Goal: Navigation & Orientation: Find specific page/section

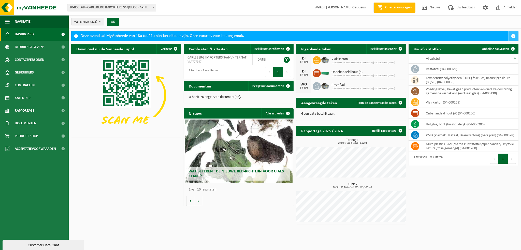
click at [513, 35] on span "button" at bounding box center [513, 36] width 5 height 5
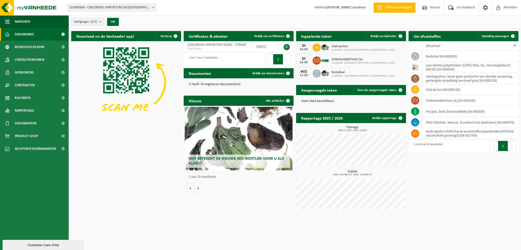
click at [240, 159] on span "Wat betekent de nieuwe RED-richtlijn voor u als klant?" at bounding box center [235, 161] width 95 height 9
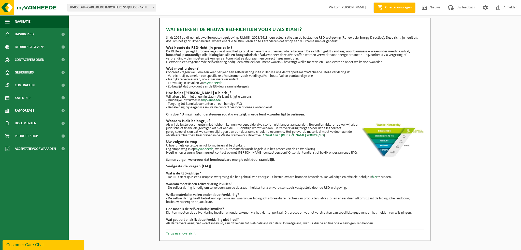
click at [186, 233] on link "Terug naar overzicht" at bounding box center [180, 234] width 29 height 4
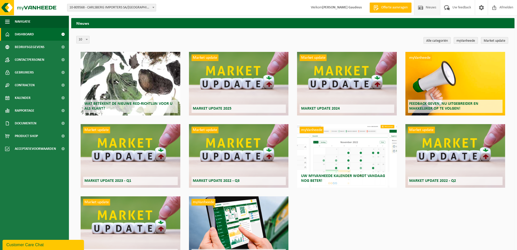
click at [29, 34] on span "Dashboard" at bounding box center [24, 34] width 19 height 13
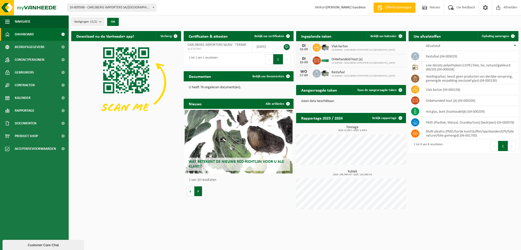
click at [199, 191] on button "Volgende" at bounding box center [198, 191] width 8 height 10
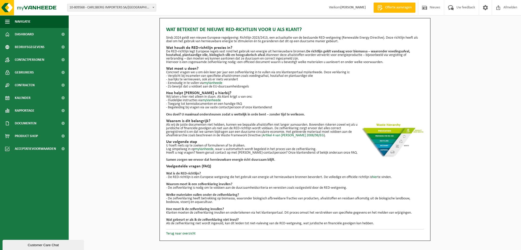
click at [212, 209] on b "Hoe moet ik de zelfverklaring invullen?" at bounding box center [195, 209] width 58 height 4
drag, startPoint x: 27, startPoint y: 36, endPoint x: 30, endPoint y: 39, distance: 4.4
click at [27, 36] on span "Dashboard" at bounding box center [24, 34] width 19 height 13
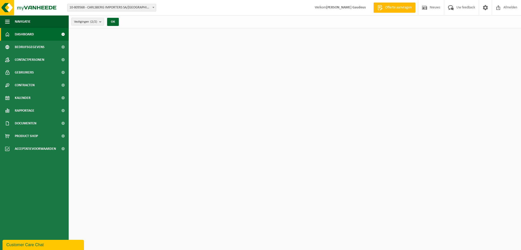
click at [32, 45] on span "Bedrijfsgegevens" at bounding box center [30, 47] width 30 height 13
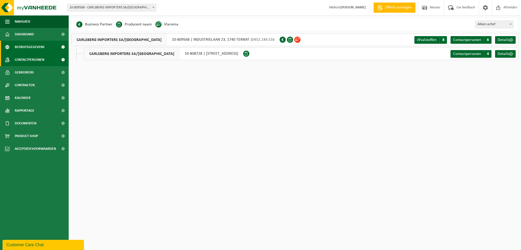
click at [29, 59] on span "Contactpersonen" at bounding box center [29, 59] width 29 height 13
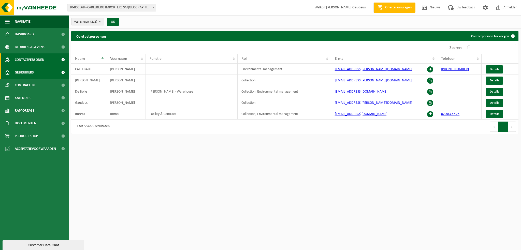
click at [33, 71] on span "Gebruikers" at bounding box center [24, 72] width 19 height 13
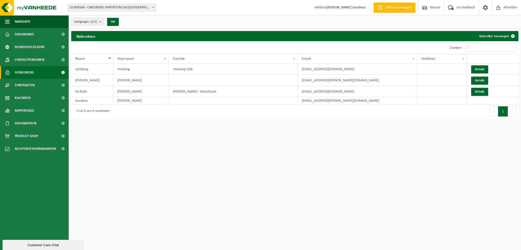
click at [32, 86] on span "Contracten" at bounding box center [25, 85] width 20 height 13
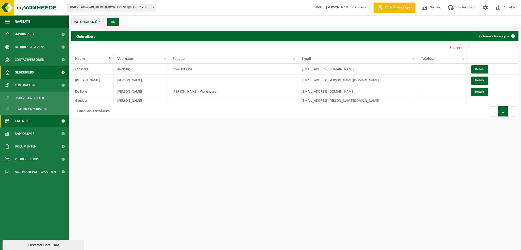
click at [25, 122] on span "Kalender" at bounding box center [23, 121] width 16 height 13
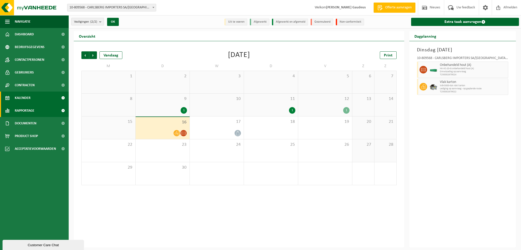
click at [27, 110] on span "Rapportage" at bounding box center [25, 110] width 20 height 13
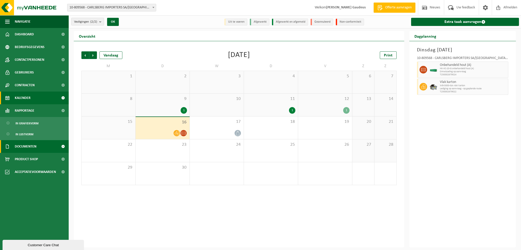
click at [28, 145] on span "Documenten" at bounding box center [26, 146] width 22 height 13
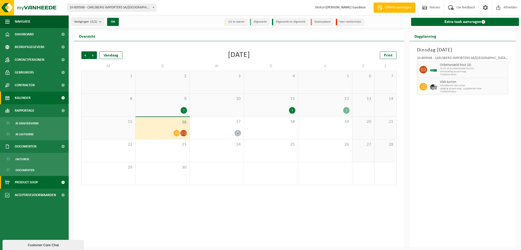
click at [32, 181] on span "Product Shop" at bounding box center [26, 182] width 23 height 13
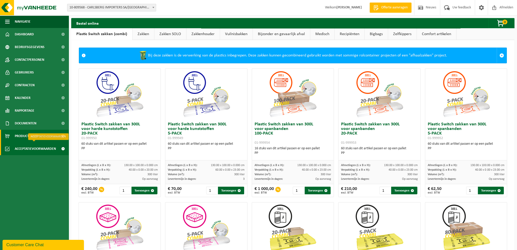
click at [34, 149] on span "Acceptatievoorwaarden" at bounding box center [35, 148] width 41 height 13
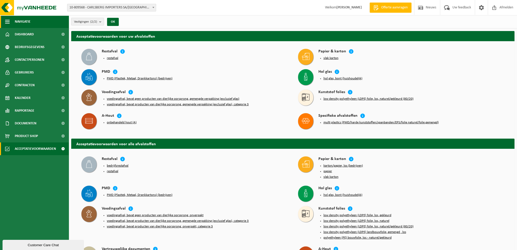
click at [6, 22] on span "button" at bounding box center [7, 21] width 5 height 13
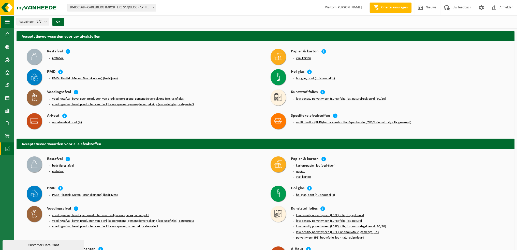
click at [6, 22] on span "button" at bounding box center [7, 21] width 5 height 13
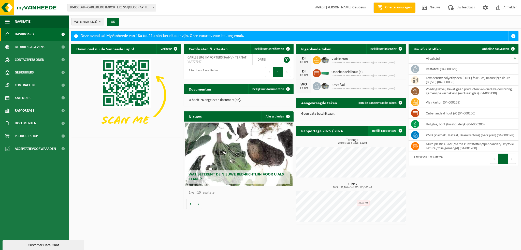
click at [402, 132] on span at bounding box center [400, 131] width 10 height 10
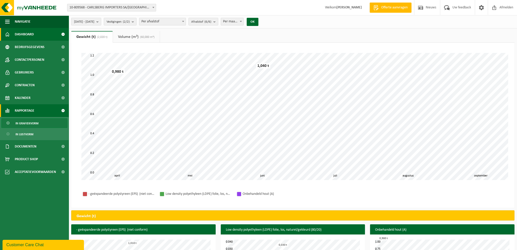
click at [31, 33] on span "Dashboard" at bounding box center [24, 34] width 19 height 13
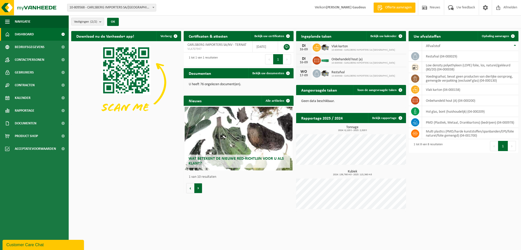
click at [199, 188] on button "Volgende" at bounding box center [198, 188] width 8 height 10
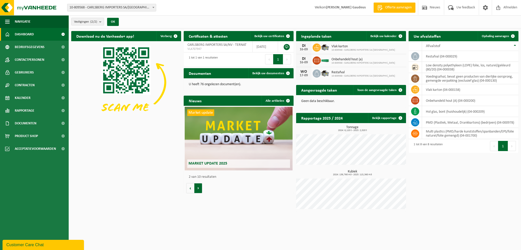
click at [199, 188] on button "Volgende" at bounding box center [198, 188] width 8 height 10
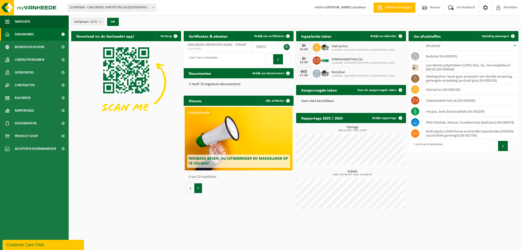
click at [199, 188] on button "Volgende" at bounding box center [198, 188] width 8 height 10
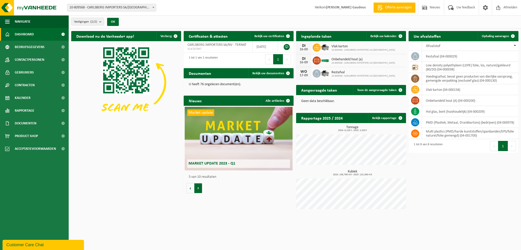
click at [199, 188] on button "Volgende" at bounding box center [198, 188] width 8 height 10
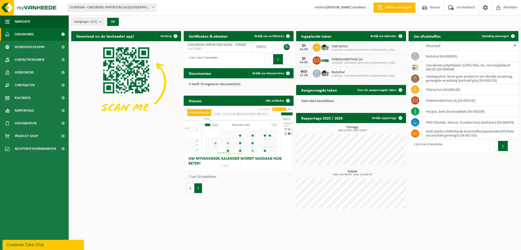
click at [199, 188] on button "Volgende" at bounding box center [198, 188] width 8 height 10
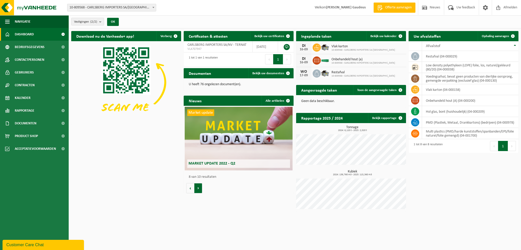
click at [199, 188] on button "Volgende" at bounding box center [198, 188] width 8 height 10
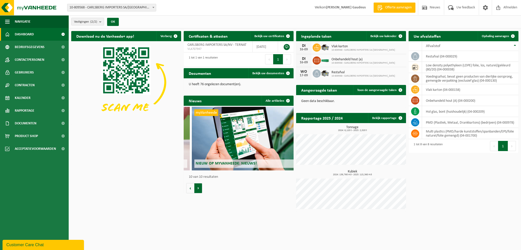
scroll to position [0, 989]
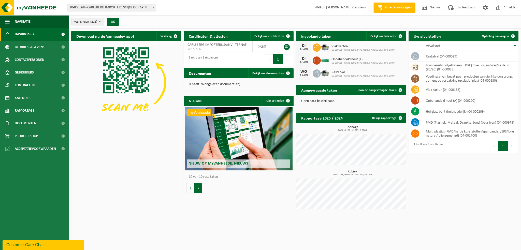
click at [200, 188] on button "Volgende" at bounding box center [198, 188] width 8 height 10
click at [193, 188] on button "Vorige" at bounding box center [190, 188] width 8 height 10
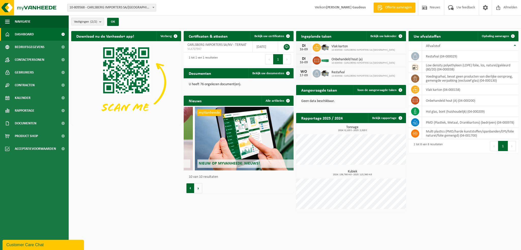
click at [193, 188] on button "Vorige" at bounding box center [190, 188] width 8 height 10
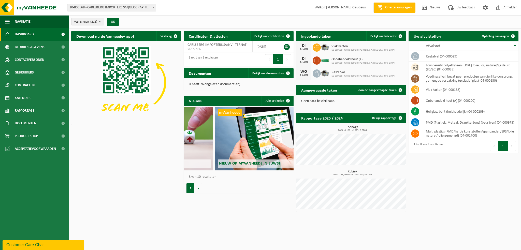
click at [193, 188] on button "Vorige" at bounding box center [190, 188] width 8 height 10
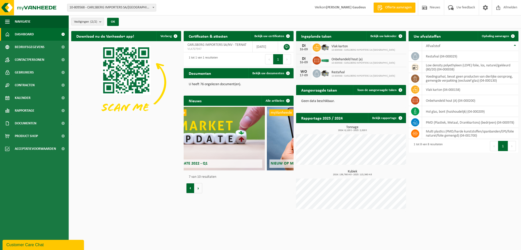
click at [193, 188] on button "Vorige" at bounding box center [190, 188] width 8 height 10
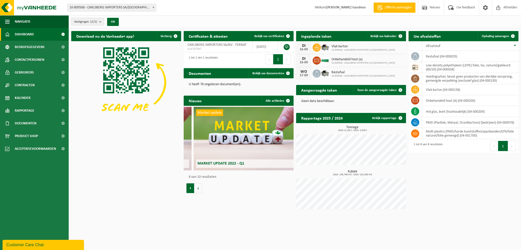
click at [193, 188] on button "Vorige" at bounding box center [190, 188] width 8 height 10
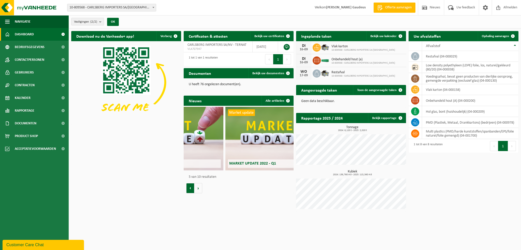
click at [193, 188] on button "Vorige" at bounding box center [190, 188] width 8 height 10
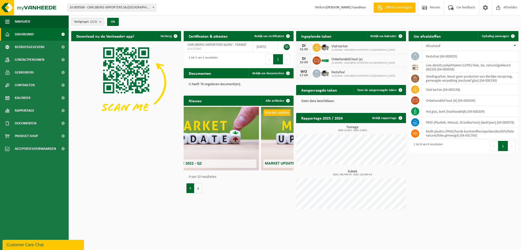
click at [193, 188] on button "Vorige" at bounding box center [190, 188] width 8 height 10
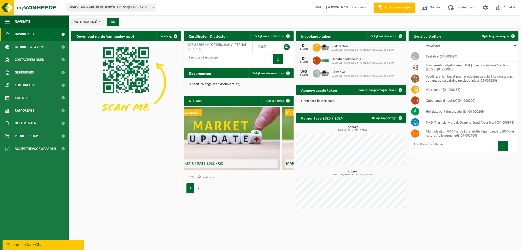
click at [193, 188] on button "Vorige" at bounding box center [190, 188] width 8 height 10
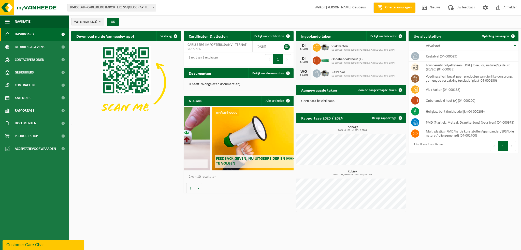
click at [104, 22] on b "submit" at bounding box center [101, 21] width 5 height 7
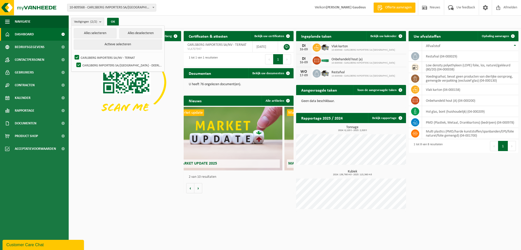
scroll to position [0, 110]
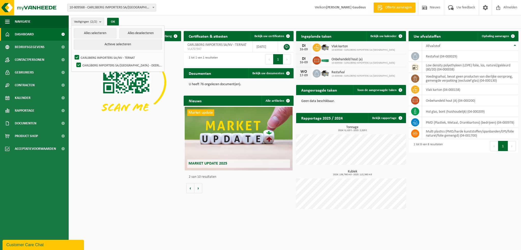
click at [104, 22] on b "submit" at bounding box center [101, 21] width 5 height 7
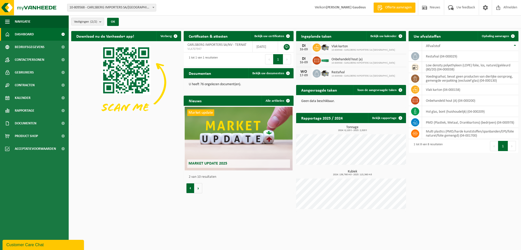
click at [191, 188] on button "Vorige" at bounding box center [190, 188] width 8 height 10
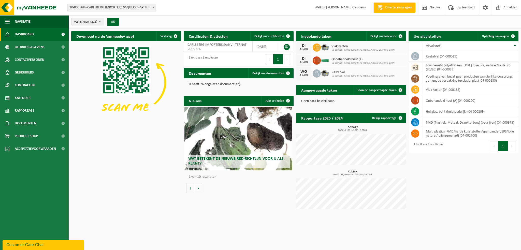
scroll to position [0, 0]
click at [231, 158] on span "Wat betekent de nieuwe RED-richtlijn voor u als klant?" at bounding box center [235, 161] width 95 height 9
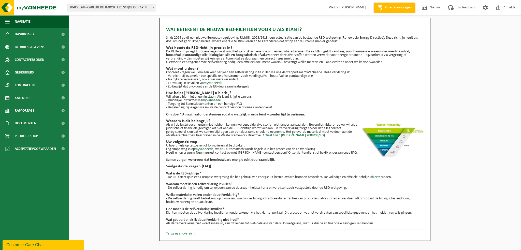
click at [57, 247] on div "Customer Care Chat" at bounding box center [43, 245] width 74 height 6
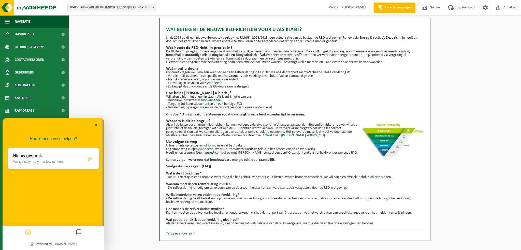
click at [126, 107] on div "Wat betekent de nieuwe RED-richtlijn voor u als klant? Sinds 2024 geldt een nie…" at bounding box center [295, 129] width 452 height 223
click at [97, 125] on button "Minimaliseer" at bounding box center [96, 126] width 8 height 8
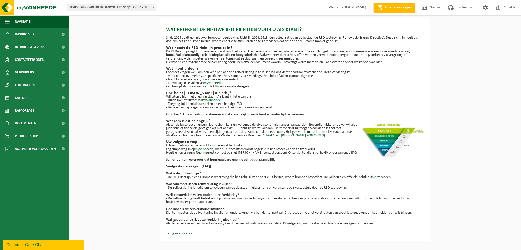
click at [219, 98] on link "myVanheede" at bounding box center [211, 100] width 19 height 4
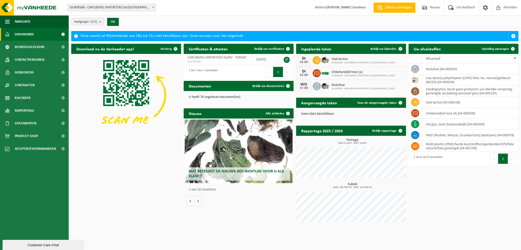
click at [196, 36] on div "Deze avond zal MyVanheede van 18u tot 21u niet bereikbaar zijn. Onze excuses vo…" at bounding box center [294, 36] width 427 height 10
click at [515, 36] on span "button" at bounding box center [513, 36] width 5 height 5
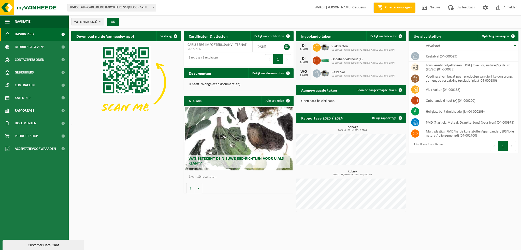
click at [231, 144] on div "Wat betekent de nieuwe RED-richtlijn voor u als klant?" at bounding box center [239, 139] width 108 height 64
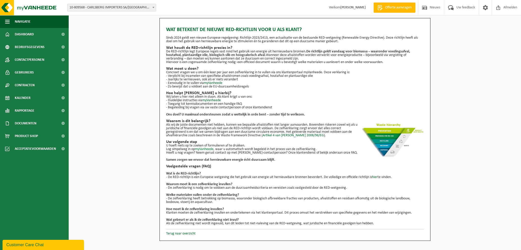
click at [205, 149] on link "myVanheede" at bounding box center [204, 149] width 19 height 4
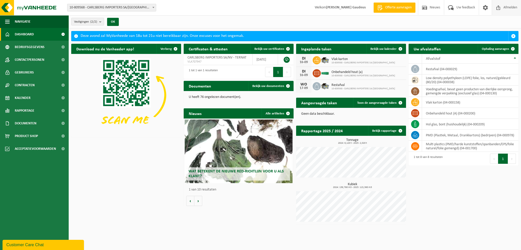
click at [507, 6] on span "Afmelden" at bounding box center [510, 7] width 16 height 15
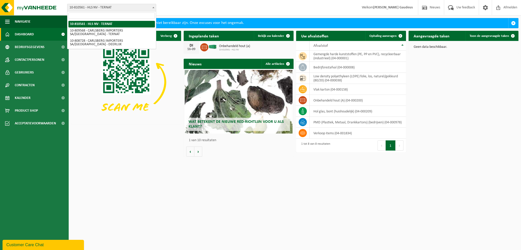
click at [135, 9] on span "10-810561 - HLS NV - TERNAT" at bounding box center [111, 7] width 88 height 7
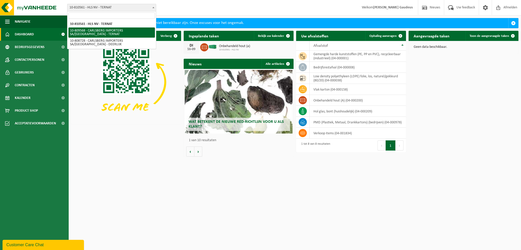
select select "121122"
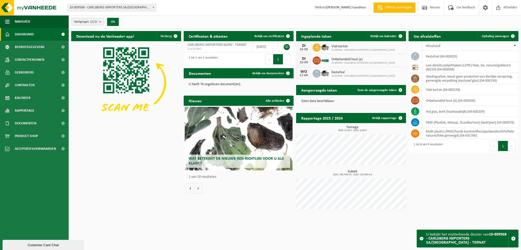
click at [219, 157] on span "Wat betekent de nieuwe RED-richtlijn voor u als klant?" at bounding box center [235, 161] width 95 height 9
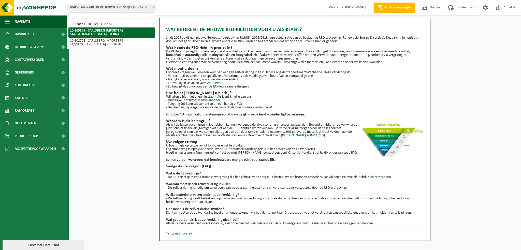
click at [145, 7] on span "10-809568 - CARLSBERG IMPORTERS SA/[GEOGRAPHIC_DATA] - TERNAT" at bounding box center [111, 7] width 88 height 7
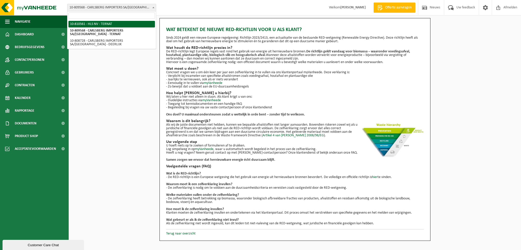
select select "115907"
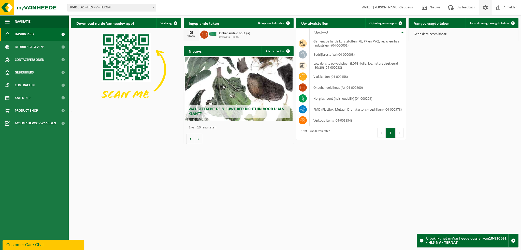
click at [483, 5] on span at bounding box center [485, 7] width 8 height 15
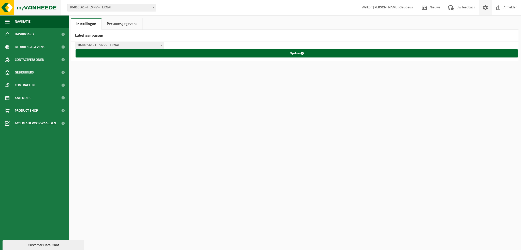
click at [47, 6] on img at bounding box center [30, 7] width 61 height 15
